Goal: Information Seeking & Learning: Learn about a topic

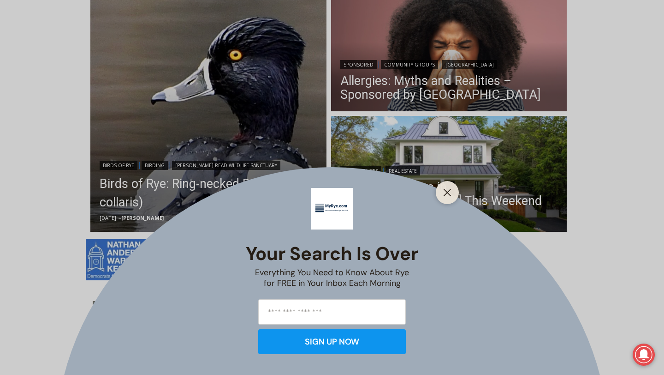
scroll to position [263, 0]
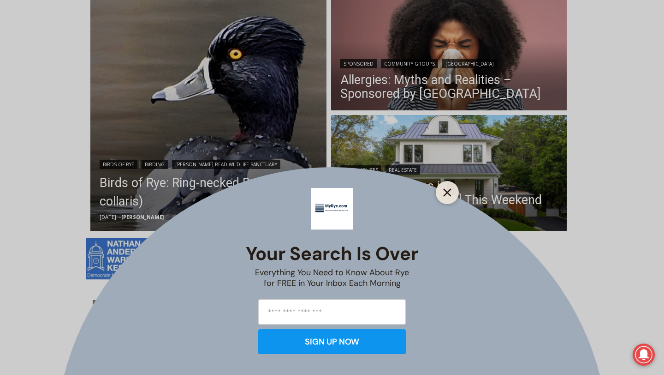
click at [450, 190] on line "Close" at bounding box center [447, 192] width 6 height 6
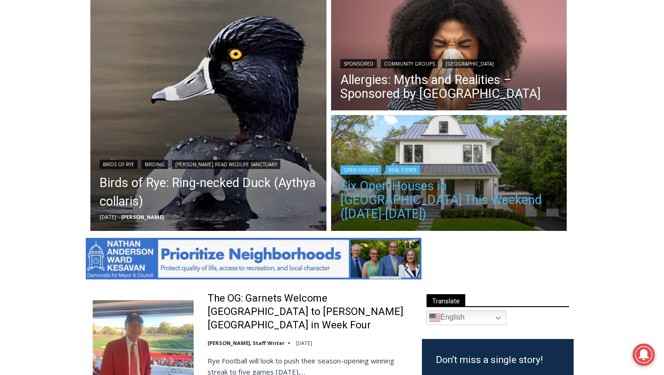
click at [452, 201] on link "Six Open Houses in [GEOGRAPHIC_DATA] This Weekend ([DATE]-[DATE])" at bounding box center [450, 200] width 218 height 42
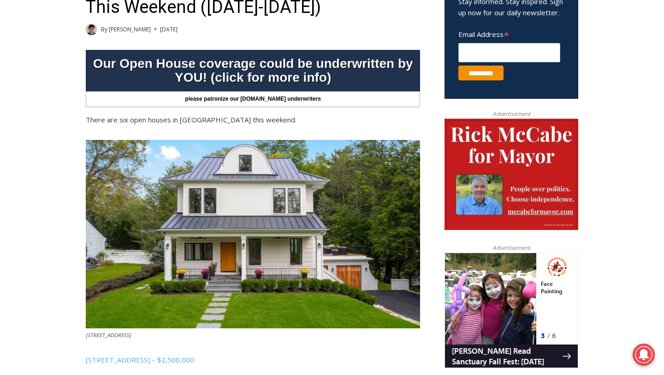
scroll to position [304, 0]
